Goal: Entertainment & Leisure: Consume media (video, audio)

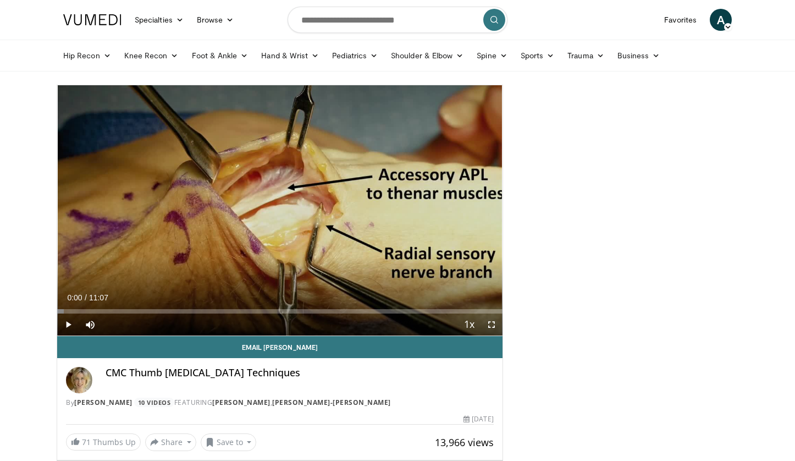
click at [71, 324] on span "Video Player" at bounding box center [68, 324] width 22 height 22
click at [74, 328] on span "Video Player" at bounding box center [68, 324] width 22 height 22
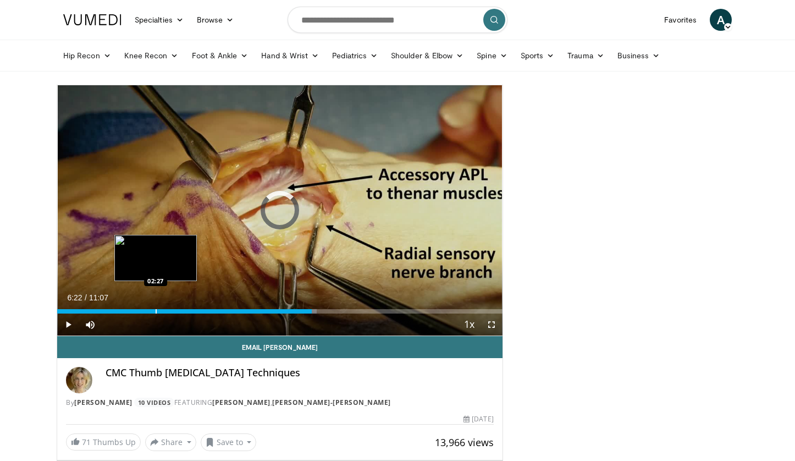
click at [156, 311] on div "Progress Bar" at bounding box center [156, 311] width 1 height 4
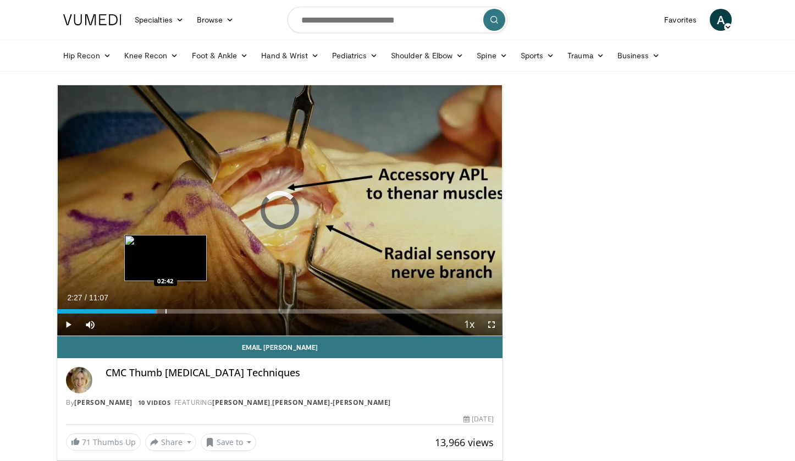
click at [165, 312] on div "Progress Bar" at bounding box center [165, 311] width 1 height 4
click at [169, 312] on div "Progress Bar" at bounding box center [169, 311] width 1 height 4
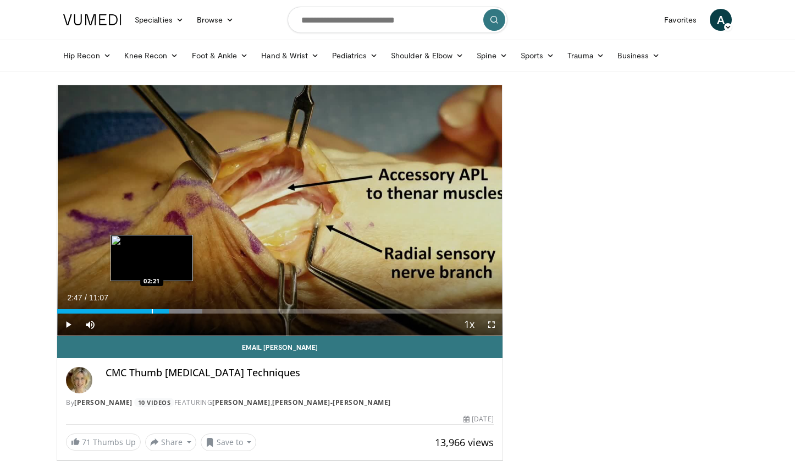
click at [152, 309] on div "Progress Bar" at bounding box center [152, 311] width 1 height 4
click at [139, 309] on div "Progress Bar" at bounding box center [139, 311] width 1 height 4
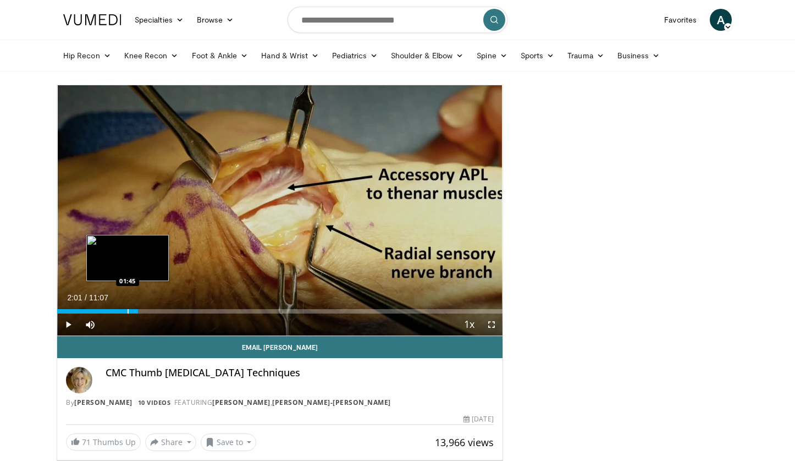
click at [128, 309] on div "Progress Bar" at bounding box center [128, 311] width 1 height 4
click at [71, 322] on span "Video Player" at bounding box center [68, 324] width 22 height 22
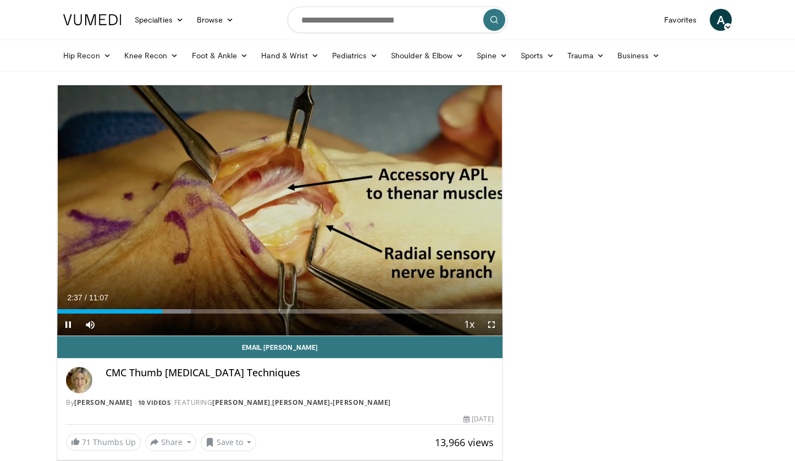
click at [69, 322] on span "Video Player" at bounding box center [68, 324] width 22 height 22
click at [67, 322] on span "Video Player" at bounding box center [68, 324] width 22 height 22
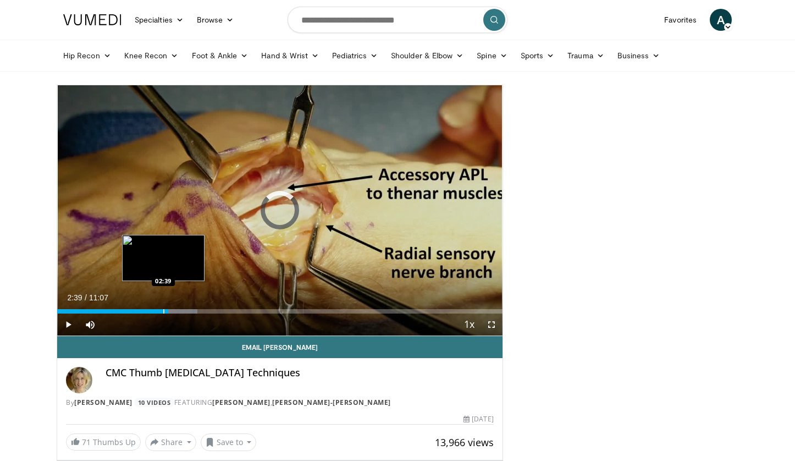
click at [163, 312] on div "Progress Bar" at bounding box center [163, 311] width 1 height 4
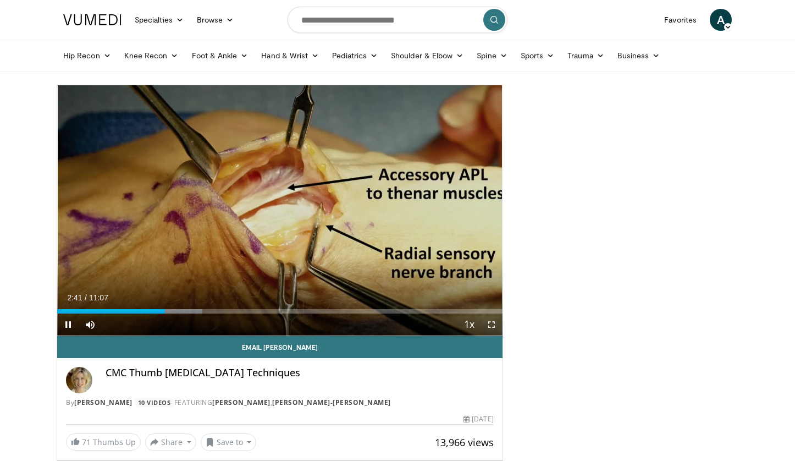
click at [68, 325] on span "Video Player" at bounding box center [68, 324] width 22 height 22
